Goal: Information Seeking & Learning: Learn about a topic

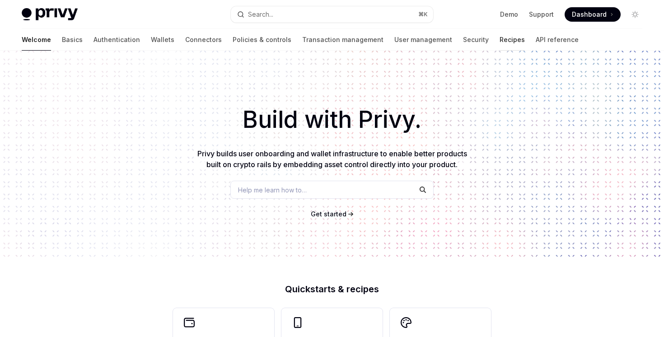
click at [500, 37] on link "Recipes" at bounding box center [512, 40] width 25 height 22
type textarea "*"
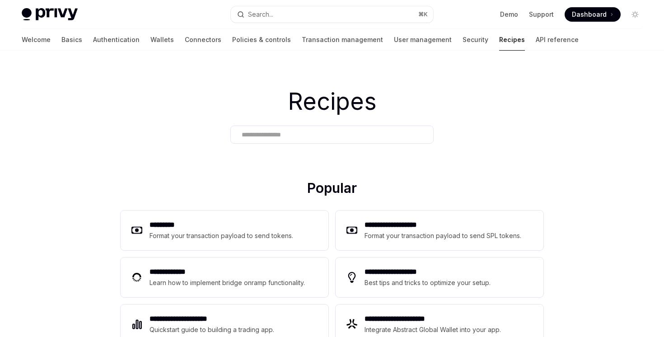
click at [354, 132] on input "text" at bounding box center [332, 134] width 181 height 9
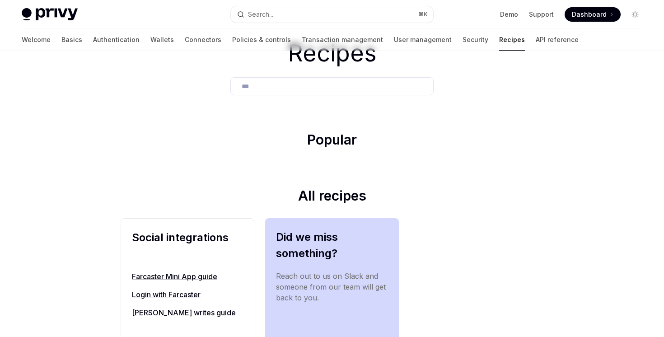
scroll to position [102, 0]
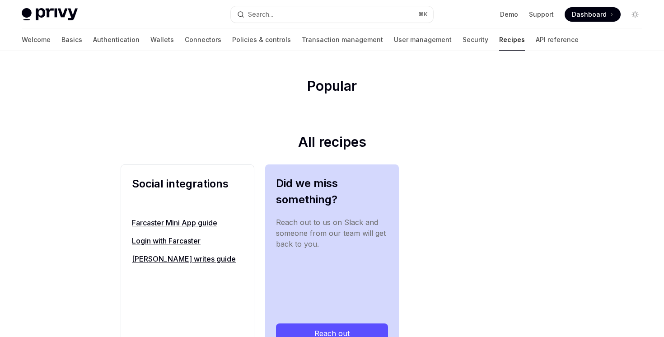
type input "***"
click at [202, 221] on link "Farcaster Mini App guide" at bounding box center [187, 222] width 111 height 11
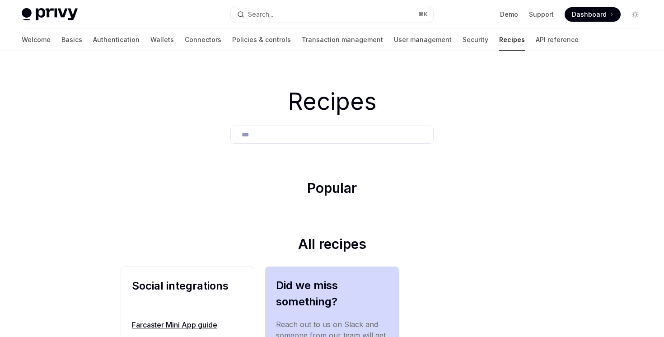
type textarea "*"
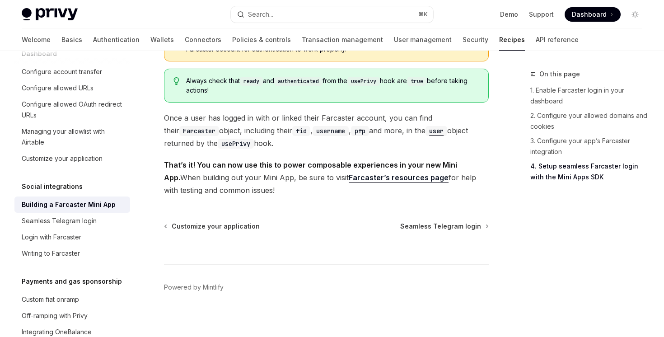
scroll to position [1545, 0]
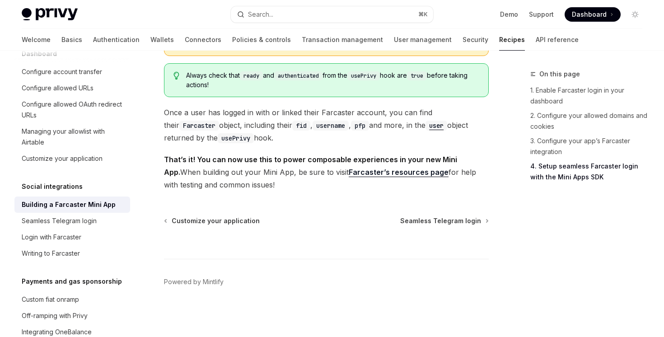
click at [398, 173] on link "Farcaster’s resources page" at bounding box center [399, 172] width 100 height 9
click at [257, 16] on div "Search..." at bounding box center [260, 14] width 25 height 11
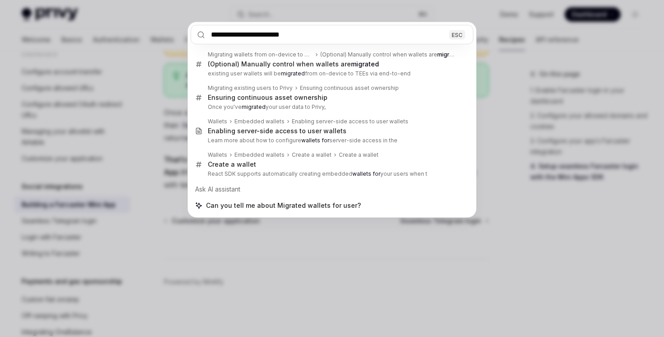
type input "**********"
click at [361, 278] on div "**********" at bounding box center [332, 168] width 664 height 337
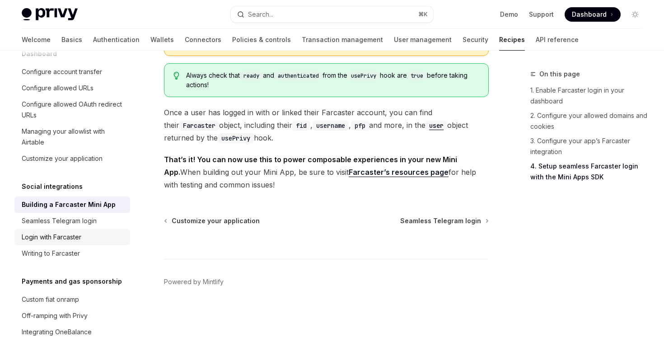
click at [92, 232] on div "Login with Farcaster" at bounding box center [73, 237] width 103 height 11
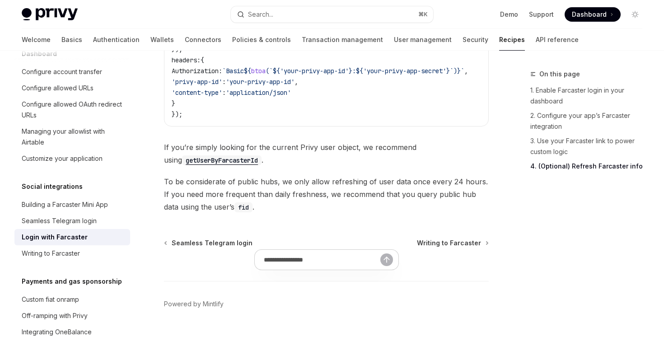
scroll to position [973, 0]
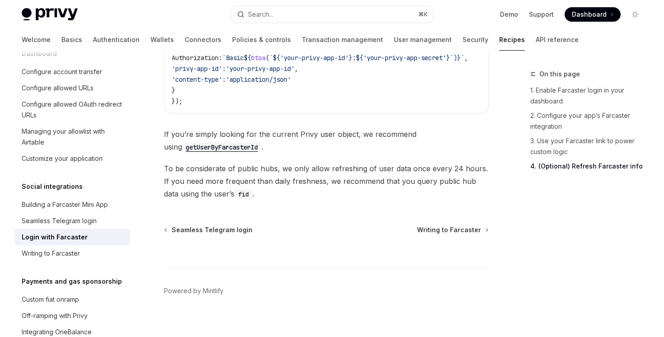
type textarea "*"
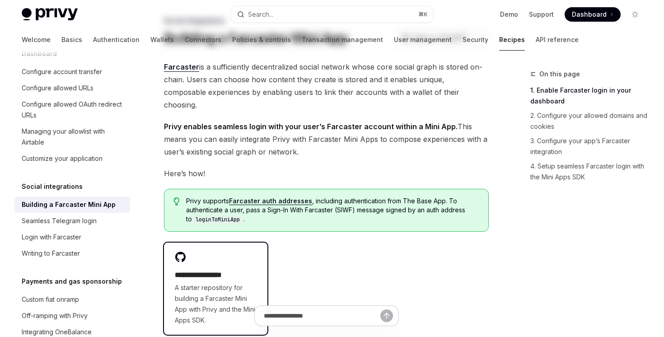
scroll to position [129, 0]
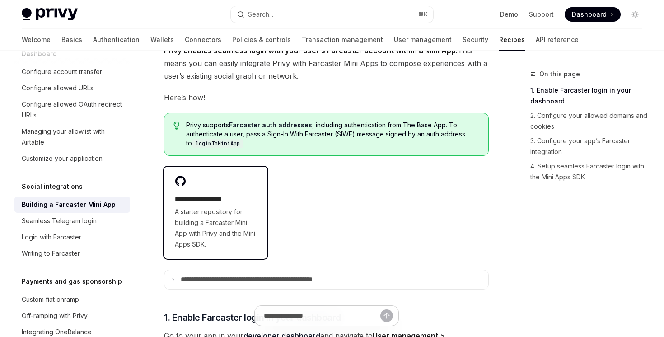
click at [247, 219] on span "A starter repository for building a Farcaster Mini App with Privy and the Mini …" at bounding box center [216, 227] width 82 height 43
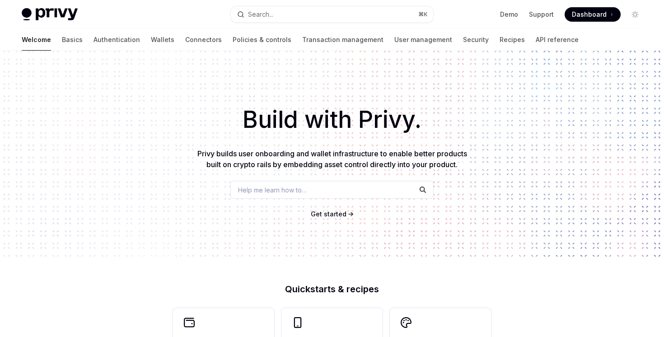
click at [41, 55] on div "Build with Privy. Privy builds user onboarding and wallet infrastructure to ena…" at bounding box center [332, 154] width 664 height 206
click at [62, 49] on link "Basics" at bounding box center [72, 40] width 21 height 22
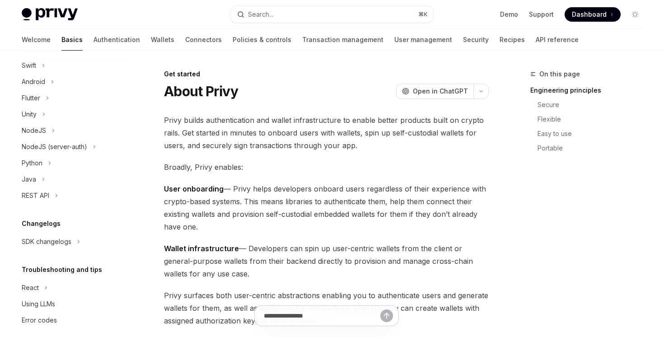
scroll to position [160, 0]
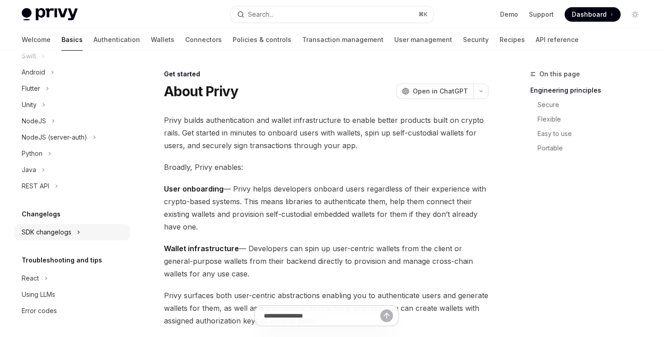
click at [57, 227] on div "SDK changelogs" at bounding box center [47, 232] width 50 height 11
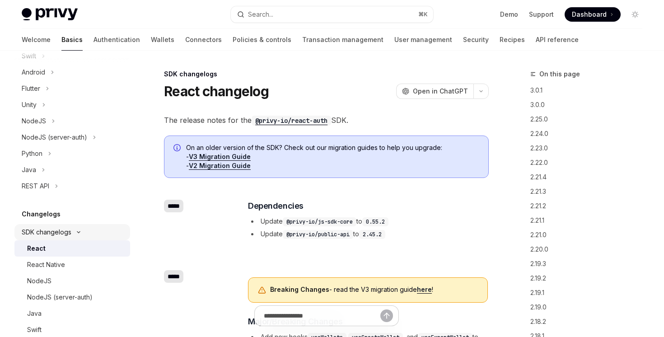
type textarea "*"
click at [72, 234] on button "SDK changelogs" at bounding box center [72, 232] width 116 height 16
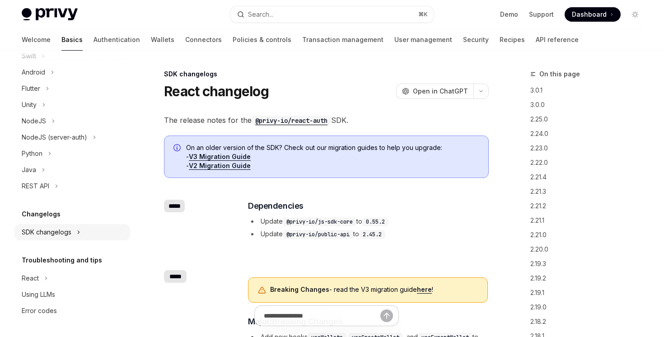
click at [72, 234] on button "SDK changelogs" at bounding box center [72, 232] width 116 height 16
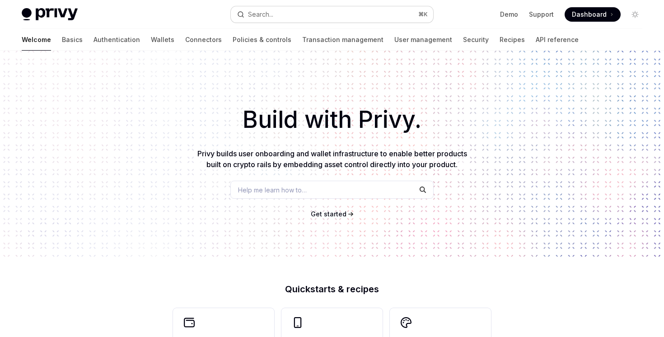
click at [348, 18] on button "Search... ⌘ K" at bounding box center [332, 14] width 202 height 16
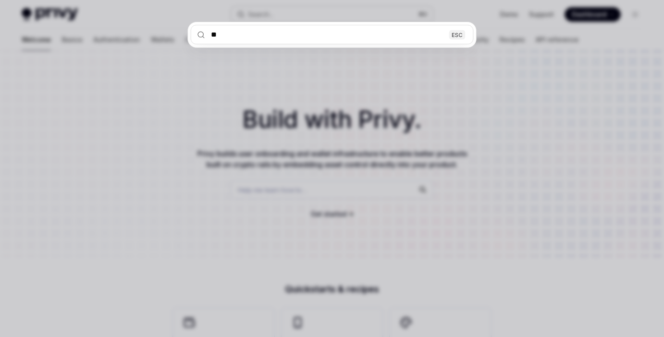
type input "***"
type textarea "*"
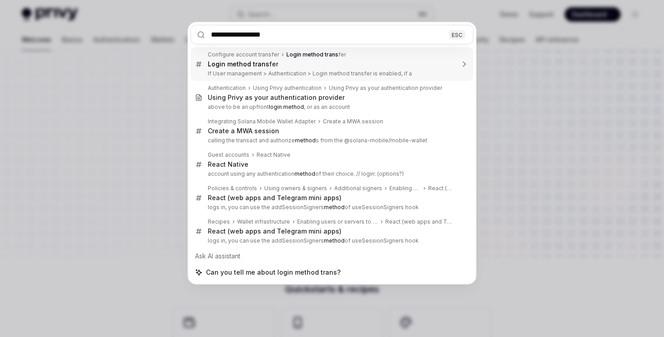
type input "**********"
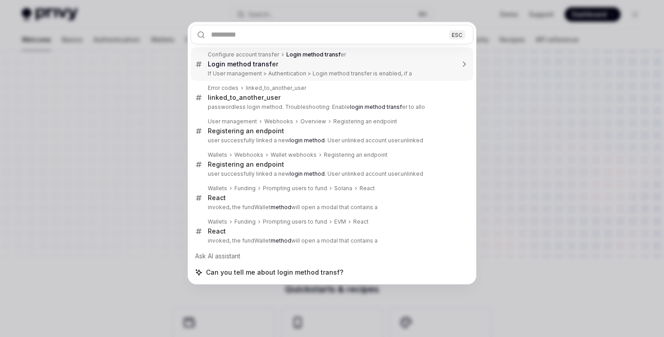
type textarea "*"
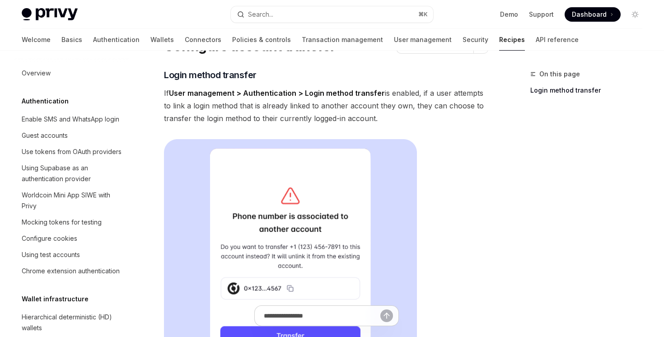
scroll to position [454, 0]
